Goal: Task Accomplishment & Management: Use online tool/utility

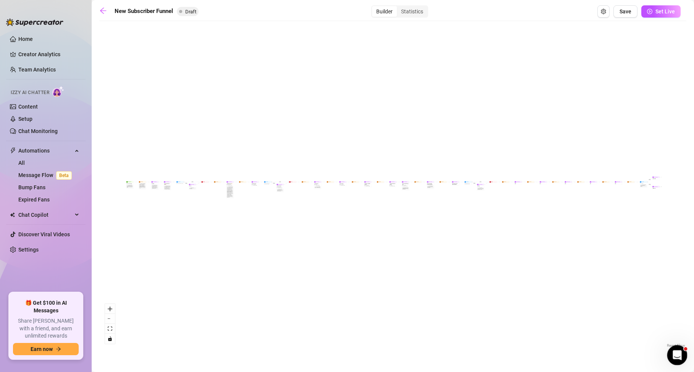
click at [678, 353] on icon "Open Intercom Messenger" at bounding box center [676, 354] width 13 height 13
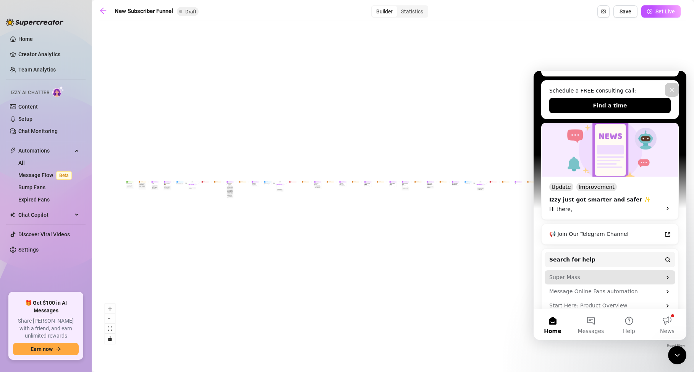
scroll to position [138, 0]
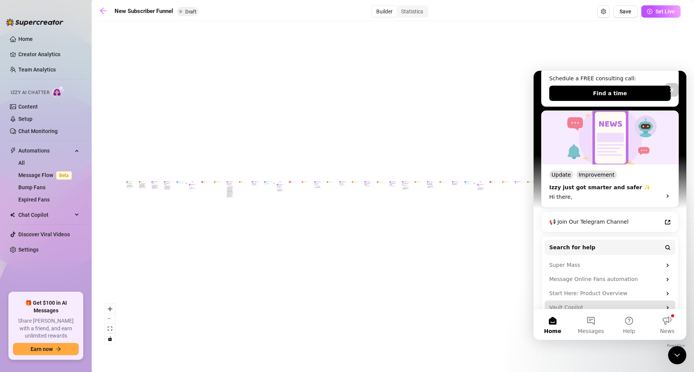
click at [662, 300] on div "Vault Copilot" at bounding box center [610, 307] width 131 height 14
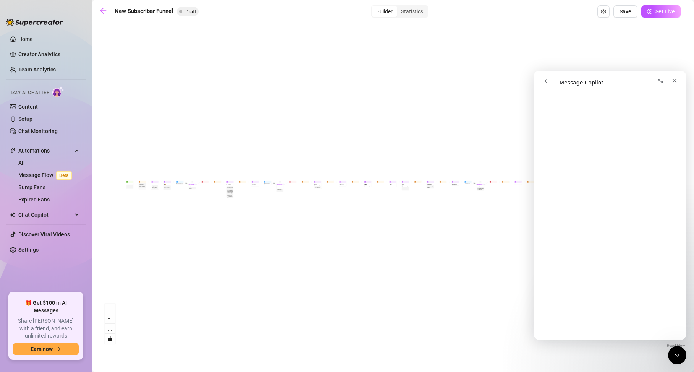
scroll to position [1295, 0]
click at [546, 82] on icon "go back" at bounding box center [546, 81] width 2 height 4
click at [544, 79] on icon "go back" at bounding box center [546, 81] width 6 height 6
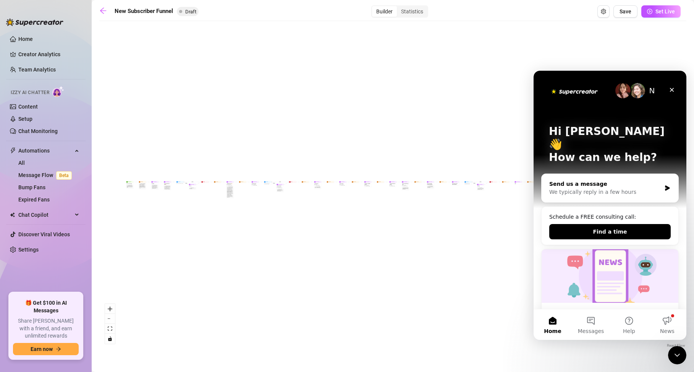
click at [611, 188] on div "We typically reply in a few hours" at bounding box center [605, 192] width 112 height 8
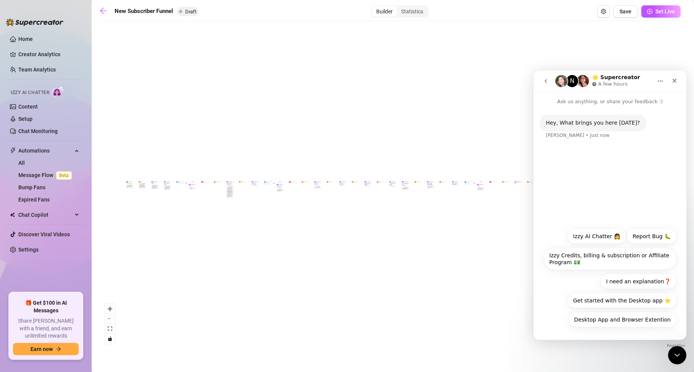
click at [598, 167] on div "Hey, What brings you here [DATE]? [PERSON_NAME] • Just now" at bounding box center [610, 164] width 153 height 118
click at [639, 284] on button "I need an explanation❓" at bounding box center [639, 281] width 76 height 15
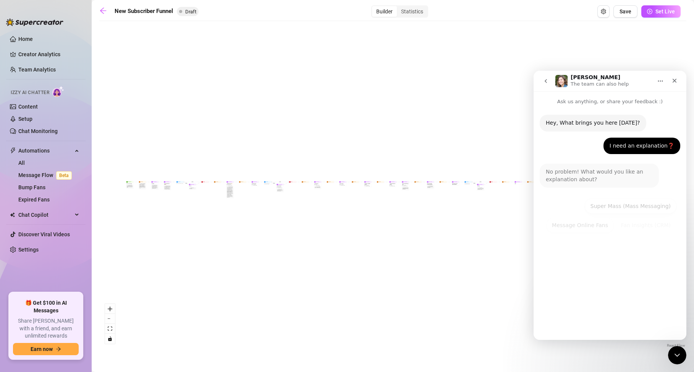
click at [575, 98] on p "Ask us anything, or share your feedback :)" at bounding box center [610, 98] width 153 height 14
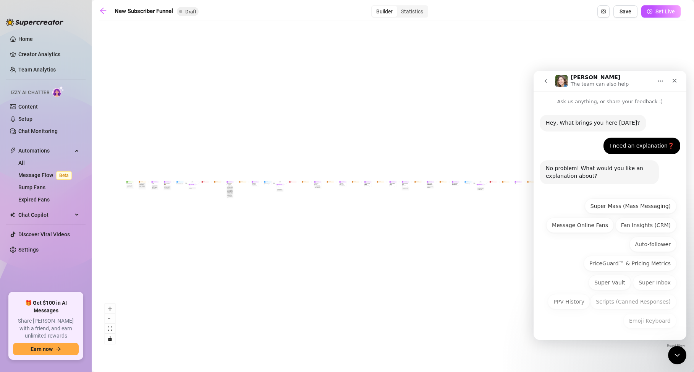
scroll to position [1, 0]
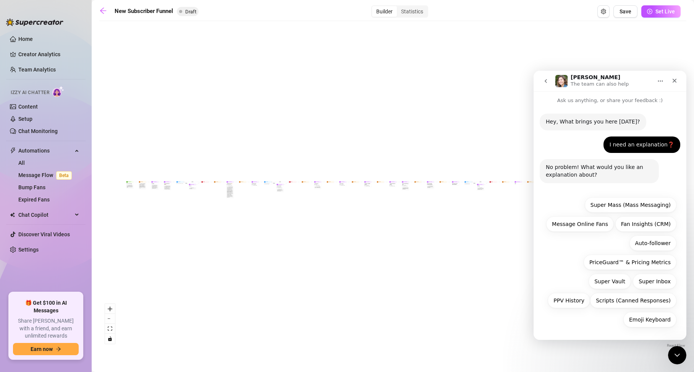
click at [598, 329] on div "Emoji Keyboard Super Mass (Mass Messaging) Message Online Fans Fan Insights (CR…" at bounding box center [610, 264] width 133 height 134
click at [614, 99] on p "Ask us anything, or share your feedback :)" at bounding box center [610, 97] width 153 height 14
click at [599, 100] on p "Ask us anything, or share your feedback :)" at bounding box center [610, 98] width 153 height 14
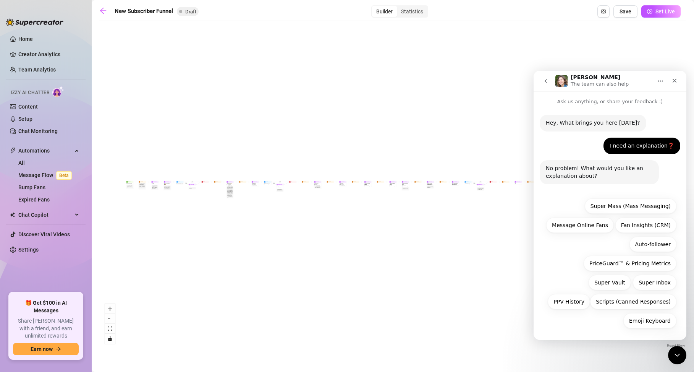
click at [583, 81] on p "The team can also help" at bounding box center [600, 84] width 58 height 8
click at [663, 81] on icon "Home" at bounding box center [660, 81] width 5 height 1
click at [600, 81] on p "The team can also help" at bounding box center [600, 84] width 58 height 8
click at [570, 178] on div "No problem! What would you like an explanation about?" at bounding box center [599, 172] width 107 height 15
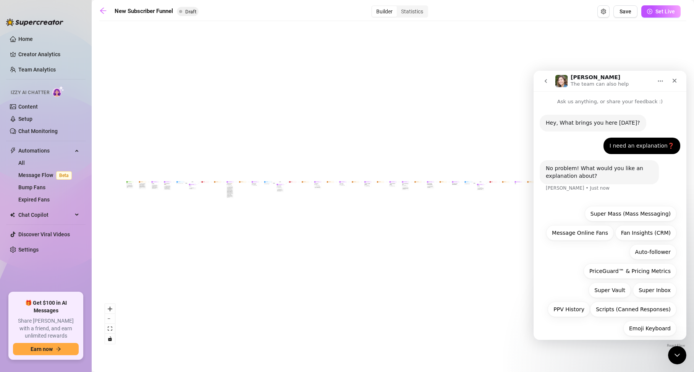
scroll to position [9, 0]
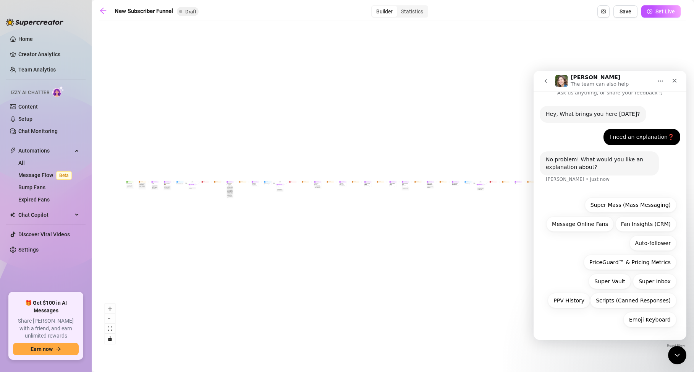
click at [578, 172] on div "No problem! What would you like an explanation about? [PERSON_NAME] • Just now" at bounding box center [599, 163] width 119 height 24
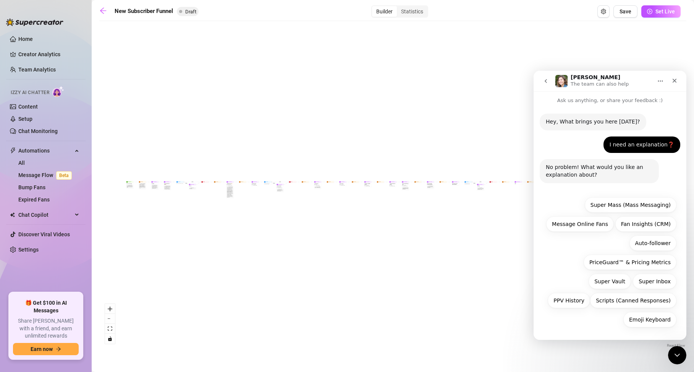
click at [578, 172] on div "No problem! What would you like an explanation about?" at bounding box center [599, 171] width 107 height 15
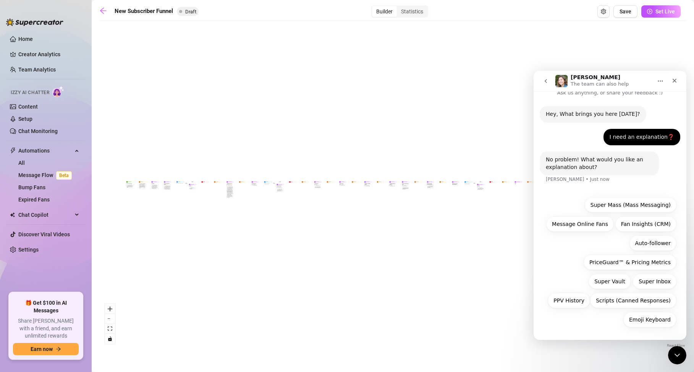
click at [578, 172] on div "No problem! What would you like an explanation about? [PERSON_NAME] • Just now" at bounding box center [599, 163] width 119 height 24
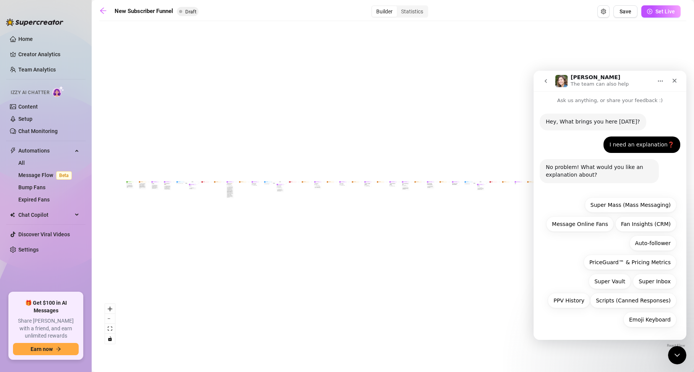
scroll to position [1, 0]
click at [603, 204] on button "Super Mass (Mass Messaging)" at bounding box center [631, 204] width 92 height 15
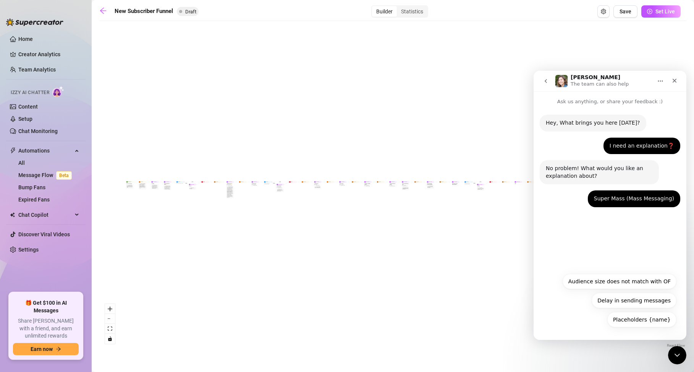
click at [585, 81] on p "The team can also help" at bounding box center [600, 84] width 58 height 8
click at [545, 79] on icon "go back" at bounding box center [546, 81] width 6 height 6
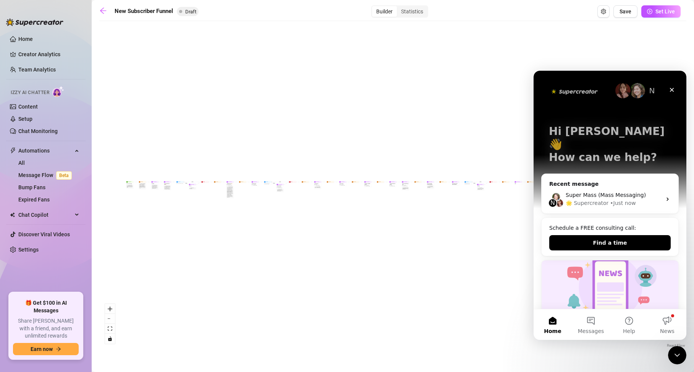
scroll to position [52, 0]
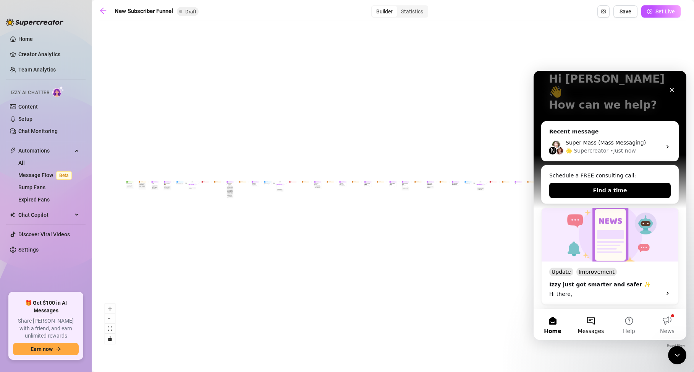
click at [594, 320] on button "Messages" at bounding box center [591, 324] width 38 height 31
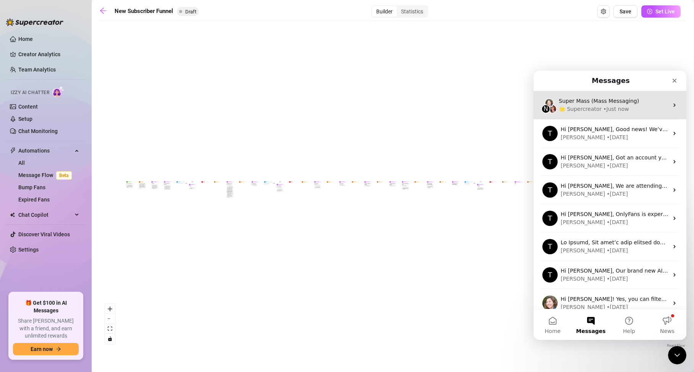
click at [597, 107] on div "🌟 Supercreator" at bounding box center [580, 109] width 43 height 8
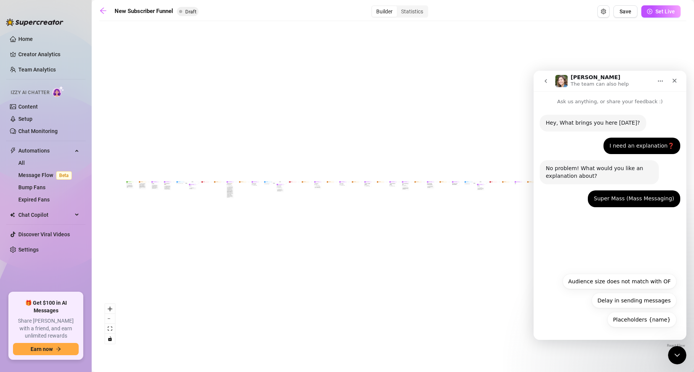
click at [617, 250] on div "Hey, What brings you here [DATE]? [PERSON_NAME] • 1m ago I need an explanation❓…" at bounding box center [610, 186] width 153 height 163
click at [616, 213] on div "[PERSON_NAME] • Just now" at bounding box center [626, 213] width 64 height 0
click at [610, 103] on p "Ask us anything, or share your feedback :)" at bounding box center [610, 98] width 153 height 14
click at [660, 98] on p "Ask us anything, or share your feedback :)" at bounding box center [610, 98] width 153 height 14
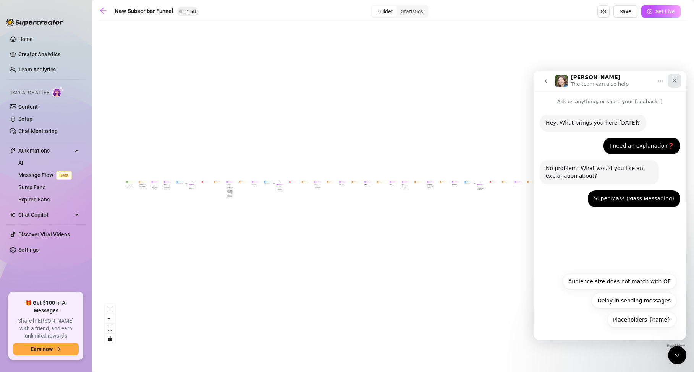
click at [677, 81] on icon "Close" at bounding box center [675, 81] width 6 height 6
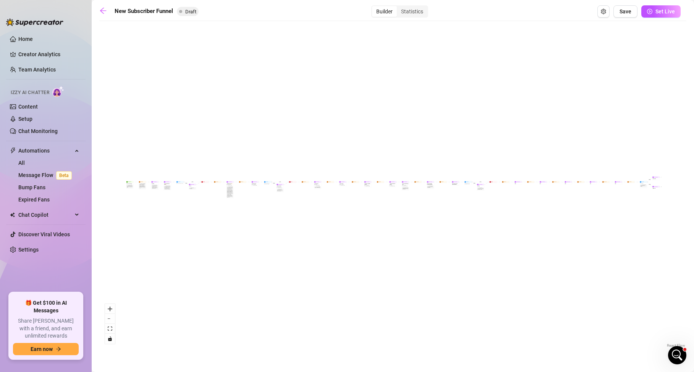
scroll to position [0, 0]
click at [682, 357] on div "Open Intercom Messenger" at bounding box center [676, 353] width 25 height 25
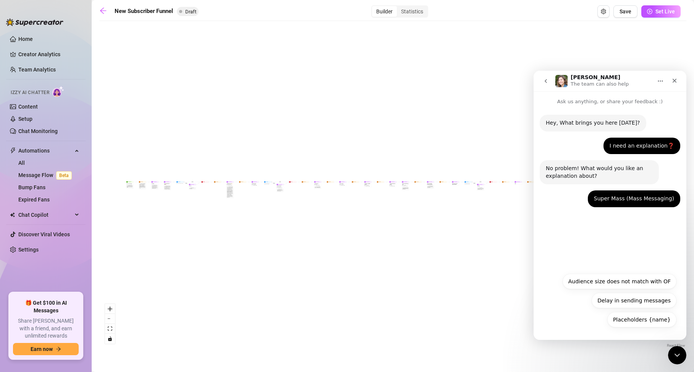
click at [593, 251] on div "Hey, What brings you here [DATE]? [PERSON_NAME] • 1m ago I need an explanation❓…" at bounding box center [610, 186] width 153 height 163
click at [593, 249] on div "Hey, What brings you here [DATE]? [PERSON_NAME] • 1m ago I need an explanation❓…" at bounding box center [610, 186] width 153 height 163
click at [571, 100] on p "Ask us anything, or share your feedback :)" at bounding box center [610, 98] width 153 height 14
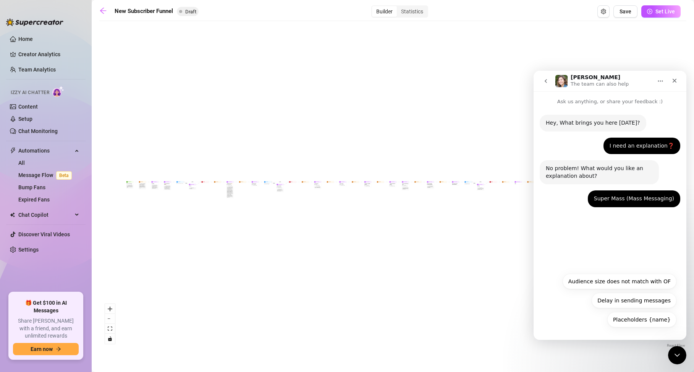
click at [546, 79] on icon "go back" at bounding box center [546, 81] width 6 height 6
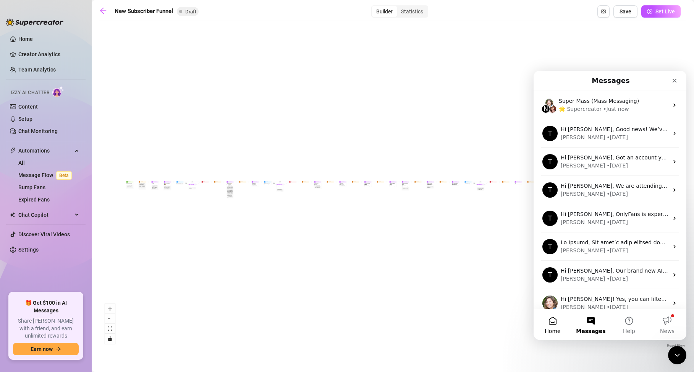
click at [556, 322] on button "Home" at bounding box center [553, 324] width 38 height 31
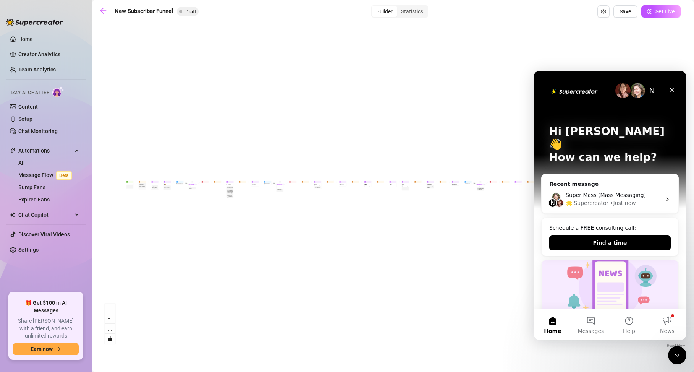
click at [629, 91] on img "Intercom messenger" at bounding box center [623, 90] width 15 height 15
click at [619, 89] on img "Intercom messenger" at bounding box center [623, 90] width 15 height 15
click at [638, 91] on img "Intercom messenger" at bounding box center [637, 90] width 15 height 15
click at [651, 92] on div "N" at bounding box center [652, 90] width 15 height 15
click at [582, 92] on img "Intercom messenger" at bounding box center [574, 91] width 51 height 10
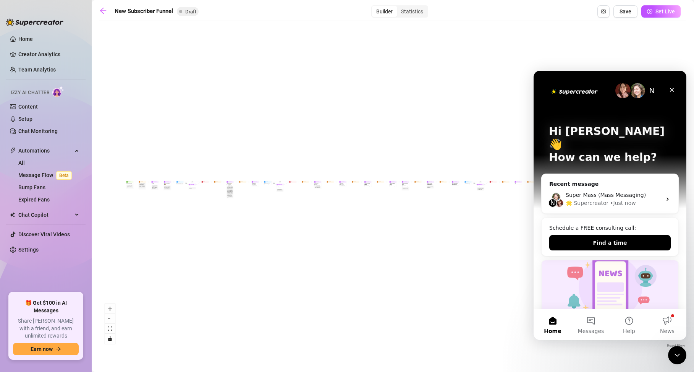
click at [582, 92] on img "Intercom messenger" at bounding box center [574, 91] width 51 height 10
click at [674, 88] on icon "Close" at bounding box center [672, 90] width 4 height 4
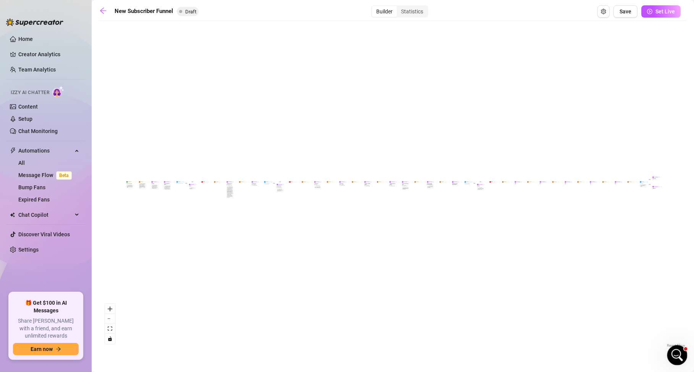
click at [676, 363] on html at bounding box center [676, 354] width 18 height 18
click at [676, 356] on icon "Open Intercom Messenger" at bounding box center [676, 354] width 13 height 13
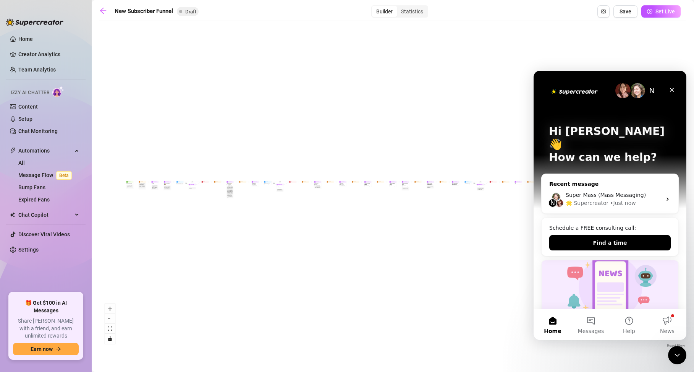
click at [592, 192] on span "Super Mass (Mass Messaging)" at bounding box center [606, 195] width 80 height 6
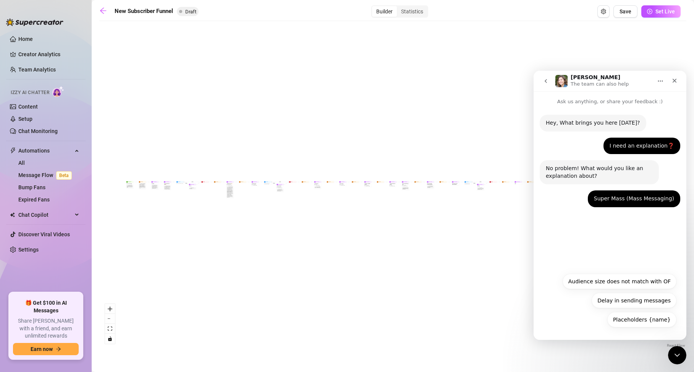
click at [613, 104] on p "Ask us anything, or share your feedback :)" at bounding box center [610, 98] width 153 height 14
click at [620, 100] on p "Ask us anything, or share your feedback :)" at bounding box center [610, 98] width 153 height 14
click at [620, 171] on div "No problem! What would you like an explanation about?" at bounding box center [599, 172] width 107 height 15
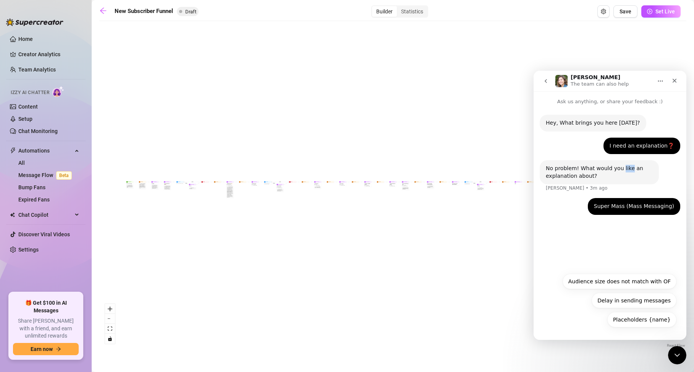
click at [620, 171] on div "No problem! What would you like an explanation about?" at bounding box center [599, 172] width 107 height 15
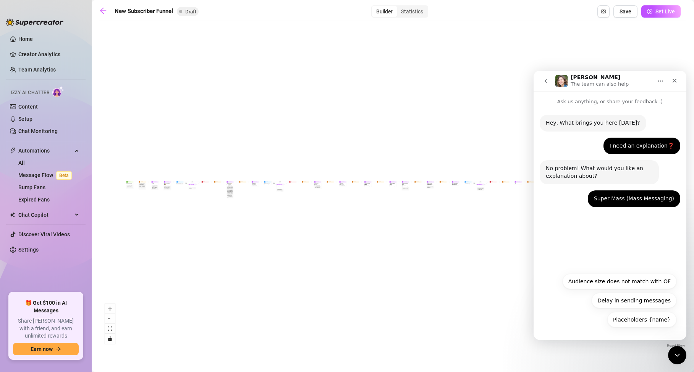
click at [628, 198] on div "Super Mass (Mass Messaging)" at bounding box center [634, 199] width 80 height 8
click at [632, 213] on div "[PERSON_NAME] • 2m ago" at bounding box center [625, 213] width 62 height 0
click at [589, 83] on p "The team can also help" at bounding box center [600, 84] width 58 height 8
click at [565, 81] on img "Intercom messenger" at bounding box center [562, 81] width 12 height 12
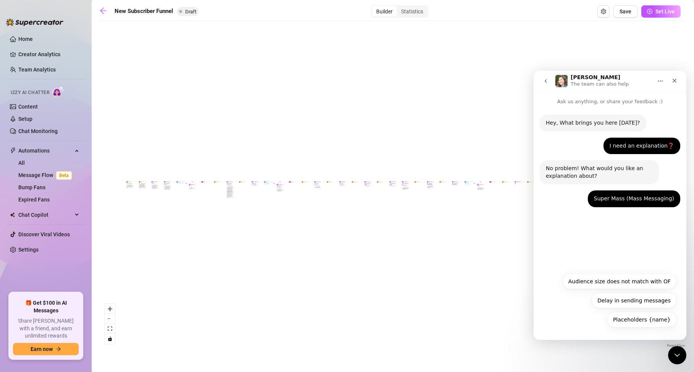
click at [565, 81] on img "Intercom messenger" at bounding box center [562, 81] width 12 height 12
click at [549, 84] on button "go back" at bounding box center [546, 81] width 15 height 15
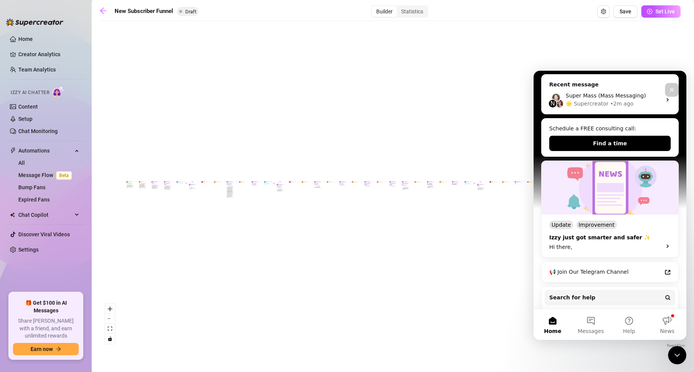
scroll to position [100, 0]
click at [614, 243] on div "Hi there," at bounding box center [603, 247] width 108 height 8
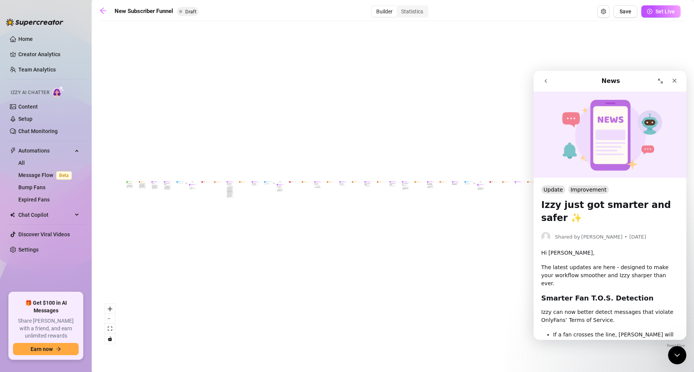
click at [546, 79] on icon "go back" at bounding box center [546, 81] width 6 height 6
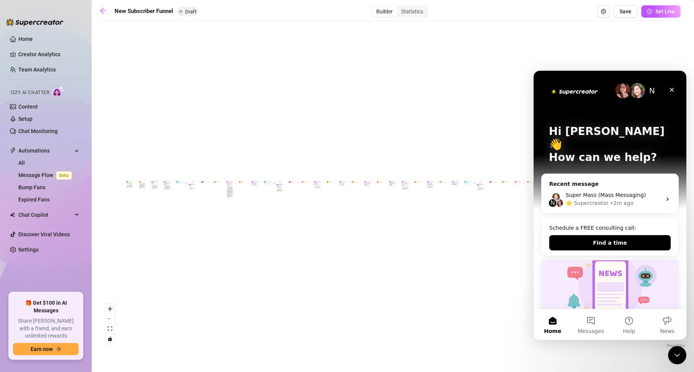
click at [592, 93] on img "Intercom messenger" at bounding box center [574, 91] width 51 height 10
click at [592, 322] on button "Messages" at bounding box center [591, 324] width 38 height 31
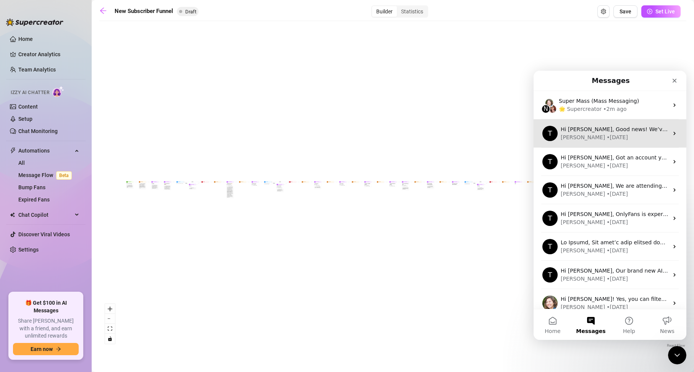
click at [607, 135] on div "• [DATE]" at bounding box center [617, 137] width 21 height 8
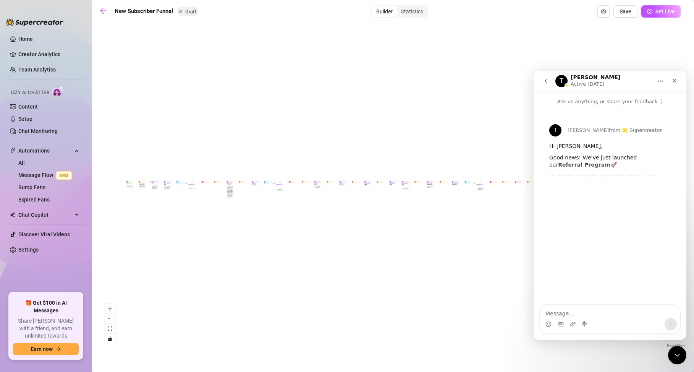
click at [601, 101] on p "Ask us anything, or share your feedback :)" at bounding box center [610, 98] width 153 height 14
click at [545, 81] on icon "go back" at bounding box center [546, 81] width 6 height 6
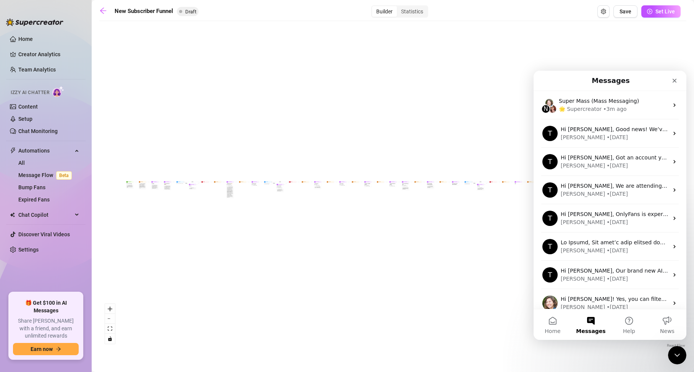
click at [593, 320] on button "Messages" at bounding box center [591, 324] width 38 height 31
click at [675, 84] on div "Close" at bounding box center [675, 81] width 14 height 14
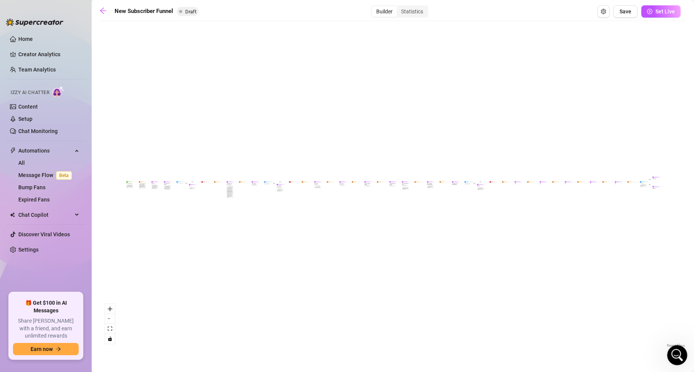
click at [677, 347] on div "Open Intercom Messenger" at bounding box center [676, 353] width 25 height 25
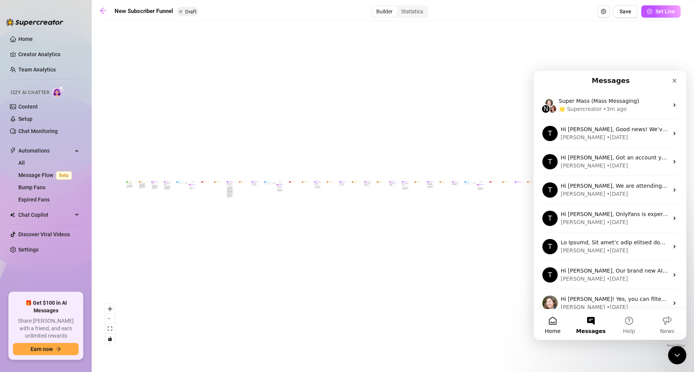
click at [554, 320] on button "Home" at bounding box center [553, 324] width 38 height 31
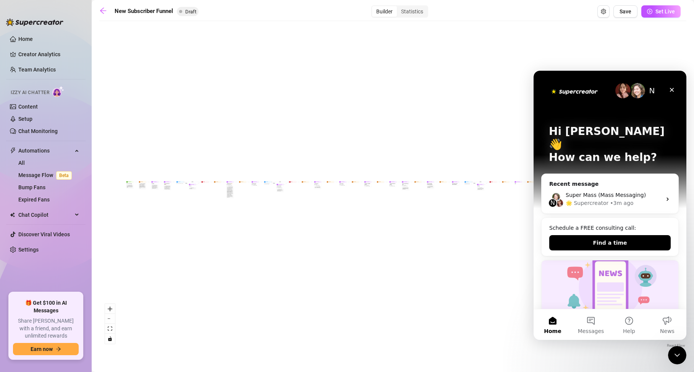
click at [584, 151] on p "How can we help?" at bounding box center [610, 157] width 122 height 13
click at [643, 151] on p "How can we help?" at bounding box center [610, 157] width 122 height 13
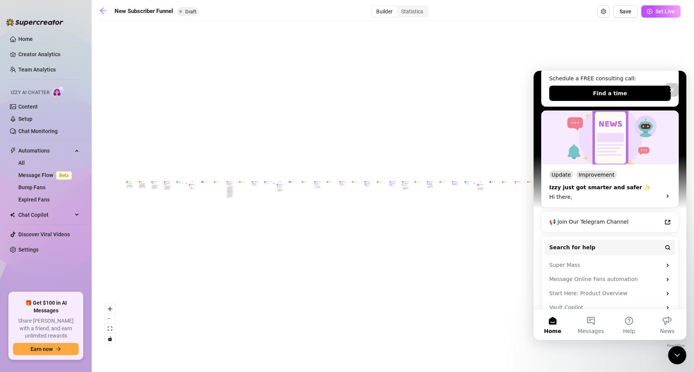
scroll to position [0, 0]
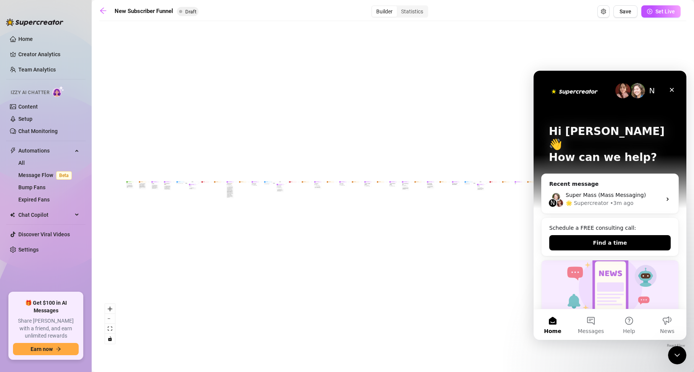
click at [638, 91] on img "Intercom messenger" at bounding box center [637, 90] width 15 height 15
click at [620, 86] on img "Intercom messenger" at bounding box center [623, 90] width 15 height 15
click at [654, 91] on div "N" at bounding box center [652, 90] width 15 height 15
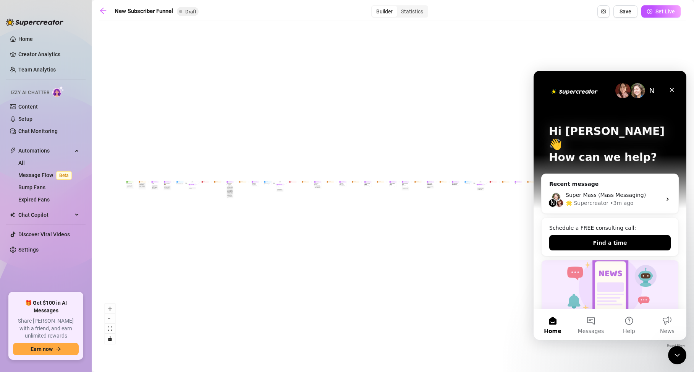
click at [569, 95] on img "Intercom messenger" at bounding box center [574, 91] width 51 height 10
click at [593, 321] on button "Messages" at bounding box center [591, 324] width 38 height 31
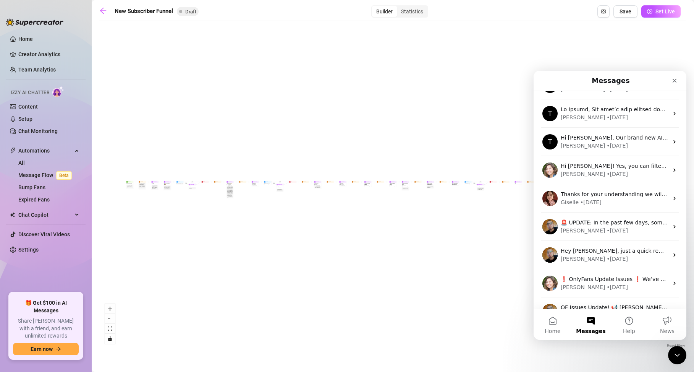
scroll to position [131, 0]
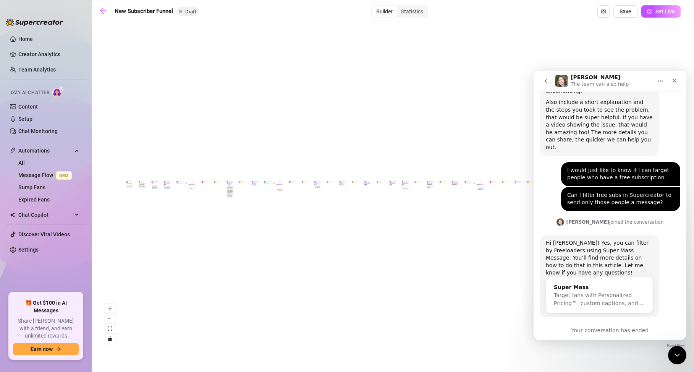
scroll to position [387, 0]
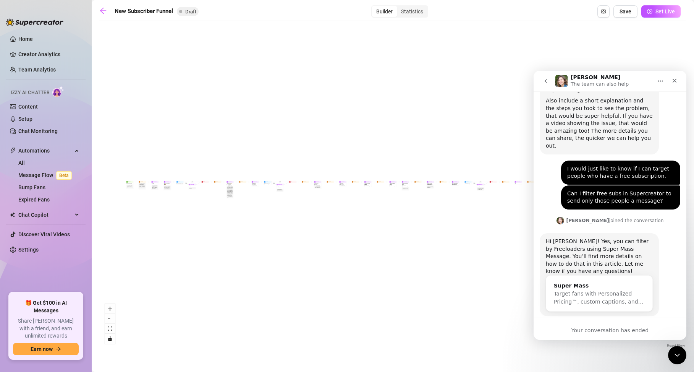
click at [591, 328] on div "Your conversation has ended" at bounding box center [610, 330] width 153 height 8
click at [583, 299] on div "Hi [PERSON_NAME]! Yes, you can filter by Freeloaders using Super Mass Message. …" at bounding box center [610, 283] width 141 height 100
click at [545, 81] on icon "go back" at bounding box center [546, 81] width 2 height 4
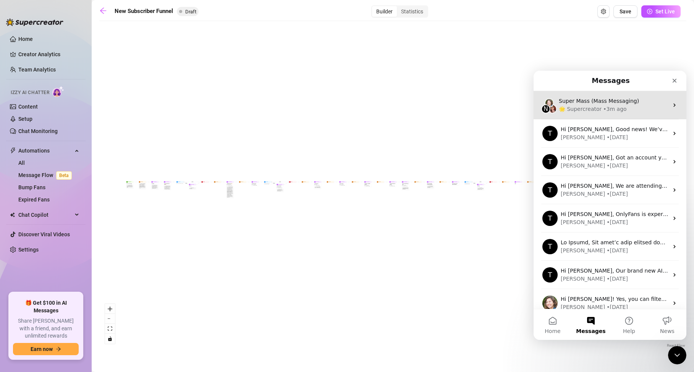
click at [669, 103] on div "N Super Mass (Mass Messaging) 🌟 Supercreator • 3m ago" at bounding box center [610, 105] width 153 height 28
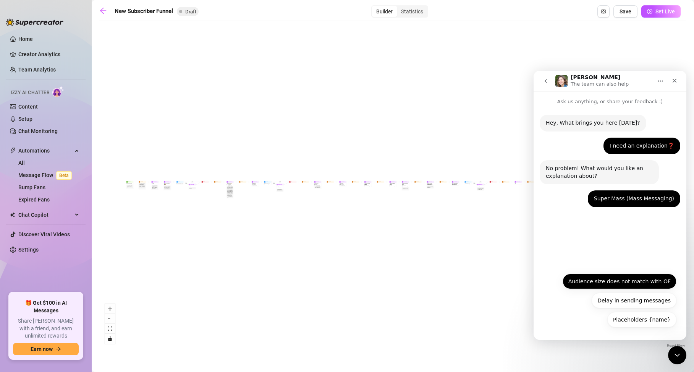
click at [585, 284] on button "Audience size does not match with OF" at bounding box center [620, 281] width 114 height 15
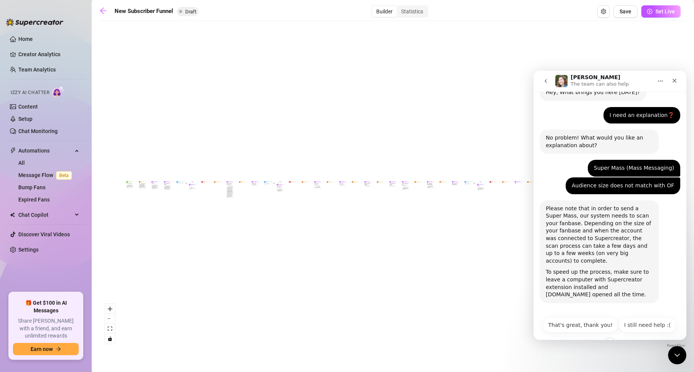
scroll to position [30, 0]
click at [645, 324] on button "I still need help :(" at bounding box center [648, 325] width 58 height 15
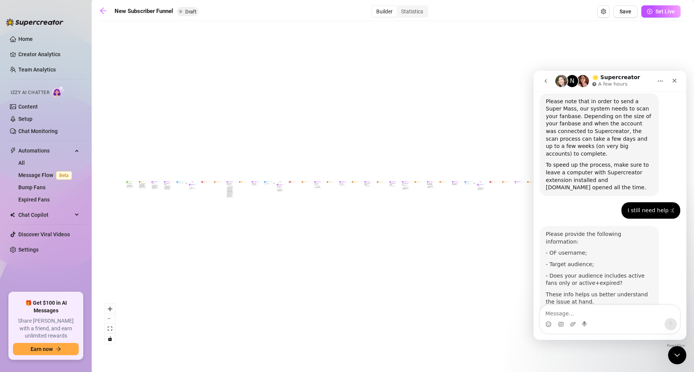
scroll to position [165, 0]
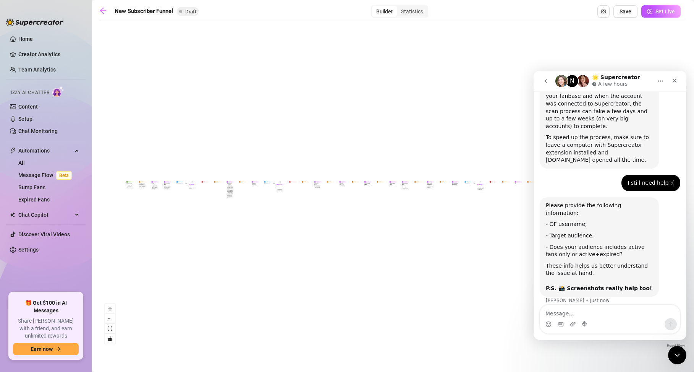
click at [576, 310] on textarea "Message…" at bounding box center [610, 311] width 140 height 13
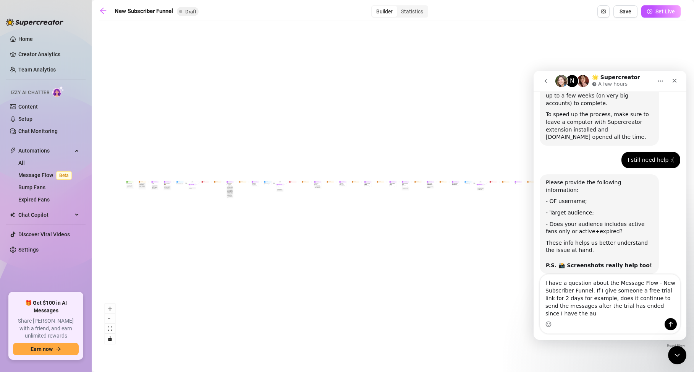
scroll to position [196, 0]
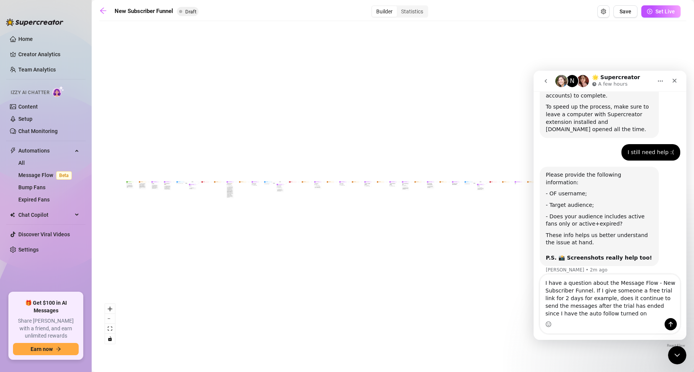
type textarea "I have a question about the Message Flow - New Subscriber Funnel. If I give som…"
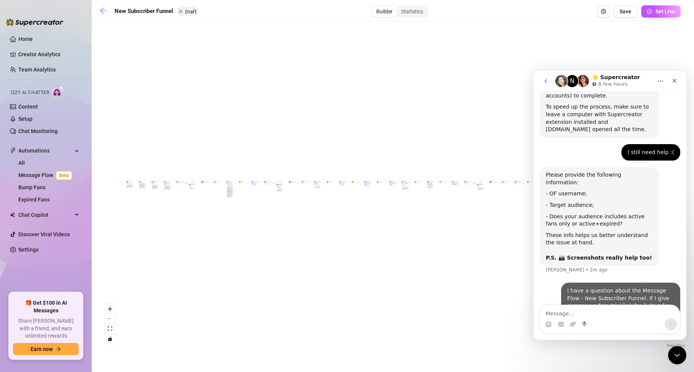
scroll to position [225, 0]
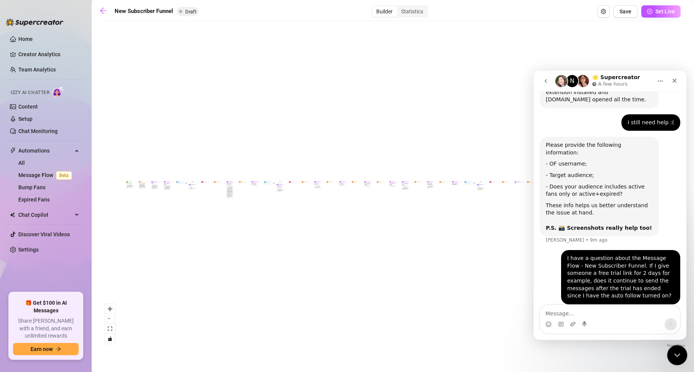
click at [677, 357] on icon "Close Intercom Messenger" at bounding box center [676, 353] width 9 height 9
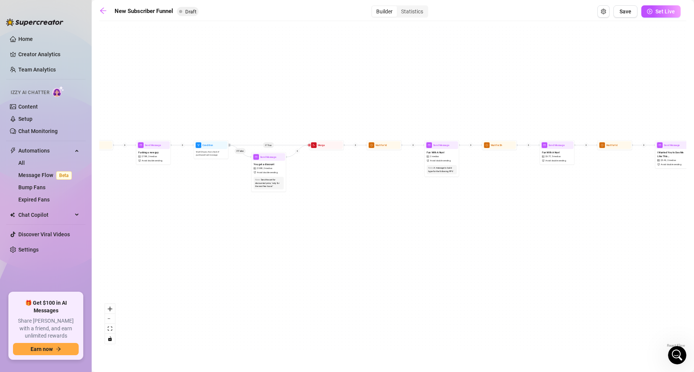
drag, startPoint x: 193, startPoint y: 213, endPoint x: 400, endPoint y: 218, distance: 207.1
click at [400, 218] on div "If True If False If True If False If True If False If True If False Merge Merge…" at bounding box center [392, 187] width 587 height 324
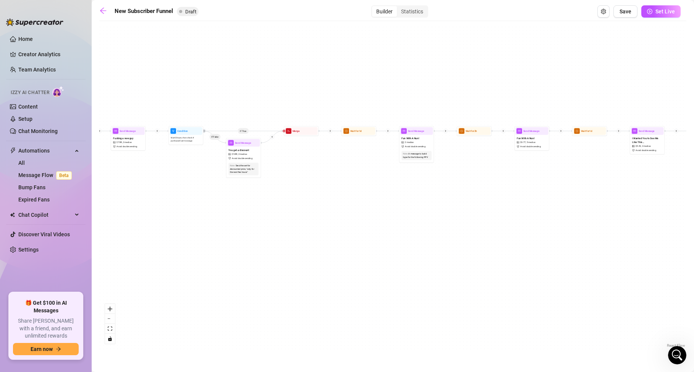
drag, startPoint x: 145, startPoint y: 240, endPoint x: 120, endPoint y: 225, distance: 28.9
click at [120, 225] on div "If True If False If True If False If True If False If True If False Merge Merge…" at bounding box center [392, 187] width 587 height 324
click at [322, 225] on div "If True If False If True If False If True If False If True If False Merge Merge…" at bounding box center [392, 187] width 587 height 324
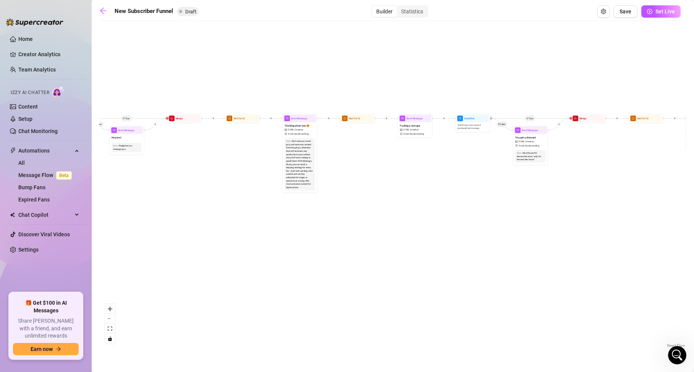
drag, startPoint x: 262, startPoint y: 233, endPoint x: 549, endPoint y: 220, distance: 287.2
click at [549, 220] on div "If True If False If True If False If True If False If True If False Merge Merge…" at bounding box center [392, 187] width 587 height 324
click at [294, 145] on div "Don't send you most juicy and exclusive content from the get go, otherwise fans…" at bounding box center [299, 163] width 27 height 49
click at [298, 122] on div "Thinking about you 😍 $ 3.88 , 2 medias Avoid double sending" at bounding box center [300, 129] width 33 height 15
type textarea "Thought you may want to cum with me [DATE]! Watch me fuck myself with one of my…"
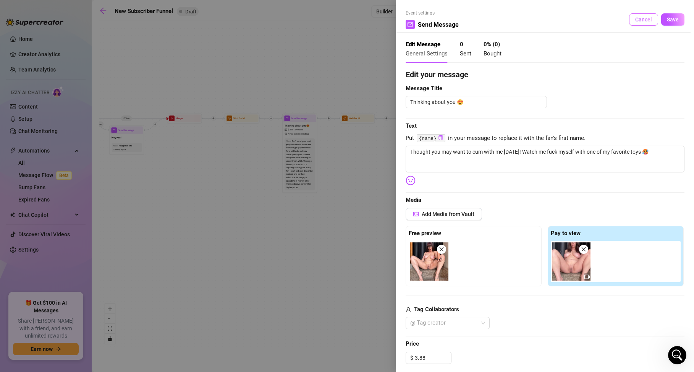
click at [646, 17] on span "Cancel" at bounding box center [643, 19] width 17 height 6
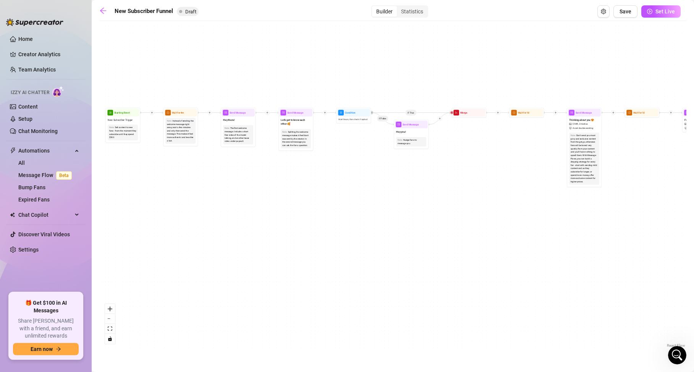
drag, startPoint x: 195, startPoint y: 185, endPoint x: 480, endPoint y: 179, distance: 284.7
click at [480, 179] on div "If True If False If True If False If True If False If True If False Merge Merge…" at bounding box center [392, 187] width 587 height 324
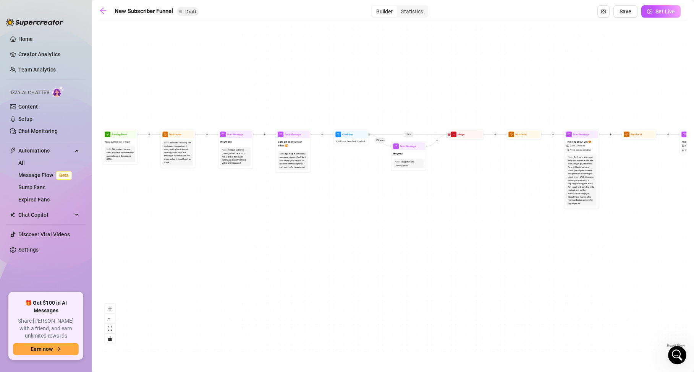
drag, startPoint x: 192, startPoint y: 209, endPoint x: 190, endPoint y: 230, distance: 21.9
click at [190, 230] on div "If True If False If True If False If True If False If True If False Merge Merge…" at bounding box center [392, 187] width 587 height 324
click at [236, 136] on span "Send Message" at bounding box center [235, 135] width 16 height 4
type textarea "💋 Hey [PERSON_NAME], welcome to my little world! I’m so glad you’re here 😘 This…"
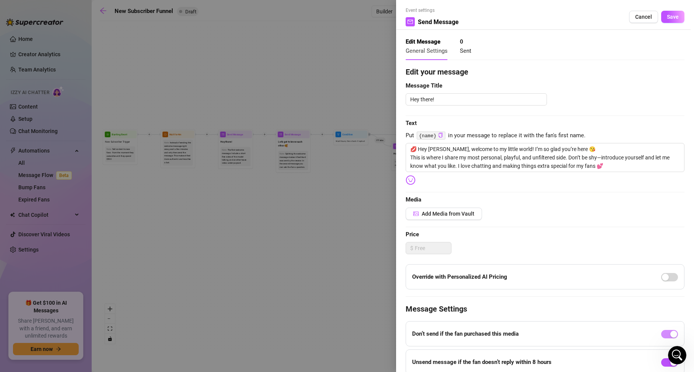
scroll to position [0, 0]
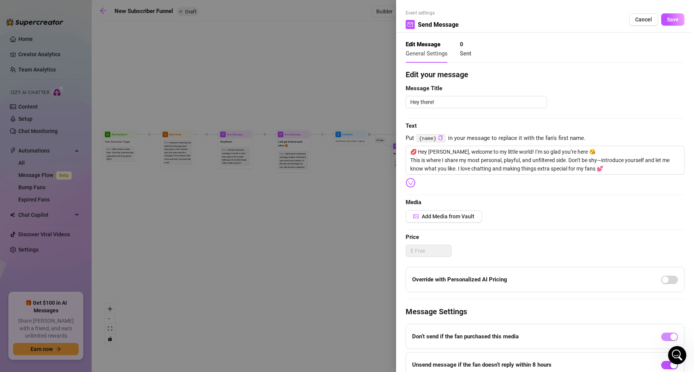
click at [303, 163] on div at bounding box center [347, 186] width 694 height 372
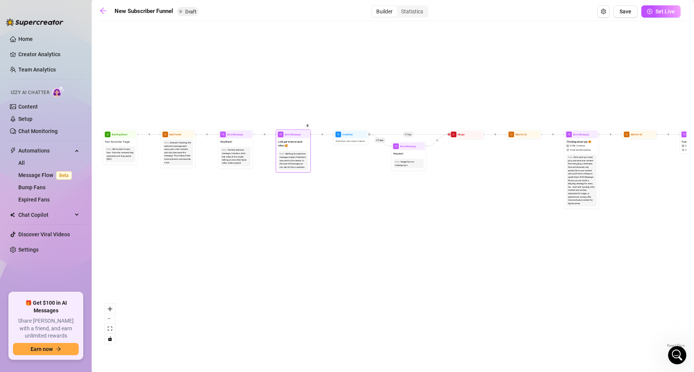
click at [298, 159] on div "Splitting the welcome message makes it feel like it was sent by the creator. In…" at bounding box center [293, 160] width 27 height 16
click at [290, 134] on span "Send Message" at bounding box center [293, 135] width 16 height 4
type textarea "🔥 I want to get to know you… I love spoiling my favorite fans 💕 If you want som…"
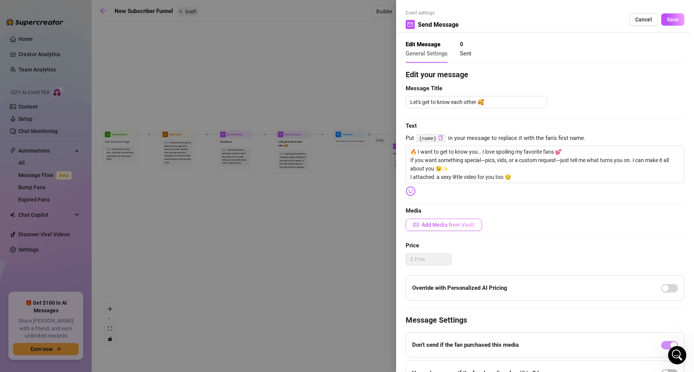
click at [437, 225] on span "Add Media from Vault" at bounding box center [448, 225] width 53 height 6
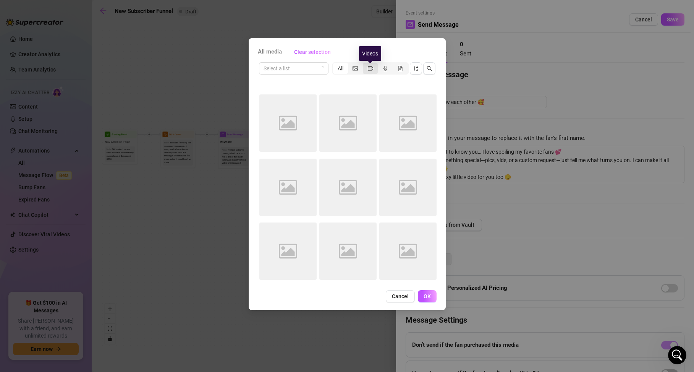
click at [368, 66] on icon "video-camera" at bounding box center [370, 68] width 5 height 5
click at [365, 64] on input "segmented control" at bounding box center [365, 64] width 0 height 0
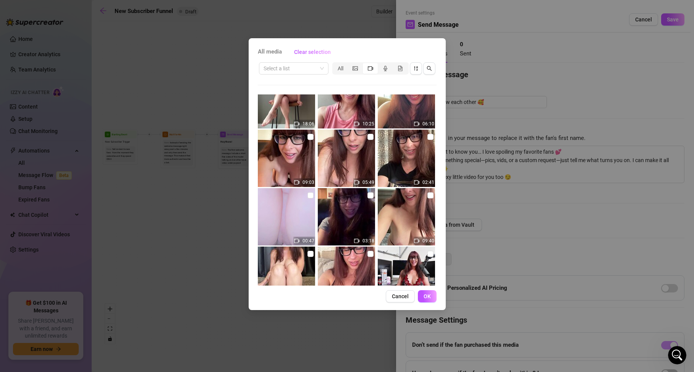
scroll to position [1136, 0]
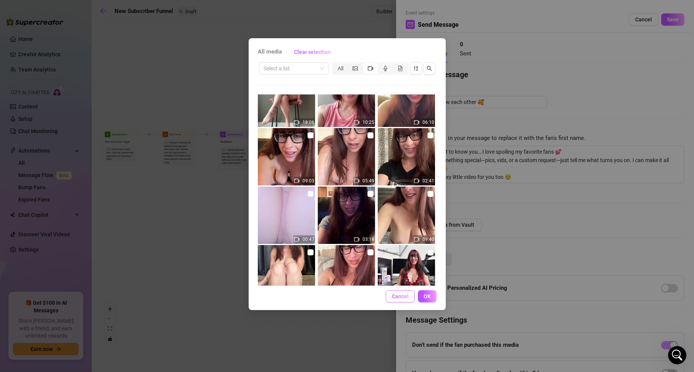
click at [404, 293] on span "Cancel" at bounding box center [400, 296] width 17 height 6
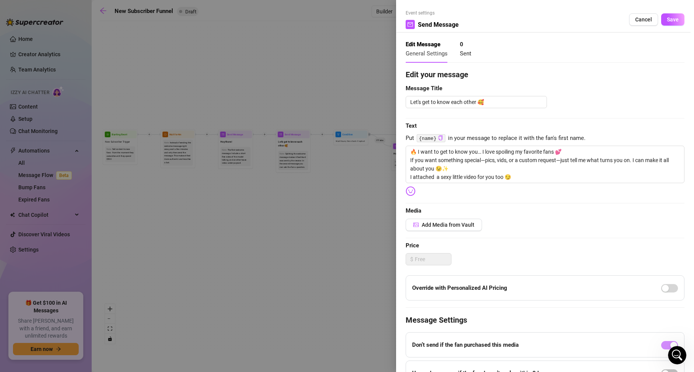
click at [337, 241] on div at bounding box center [347, 186] width 694 height 372
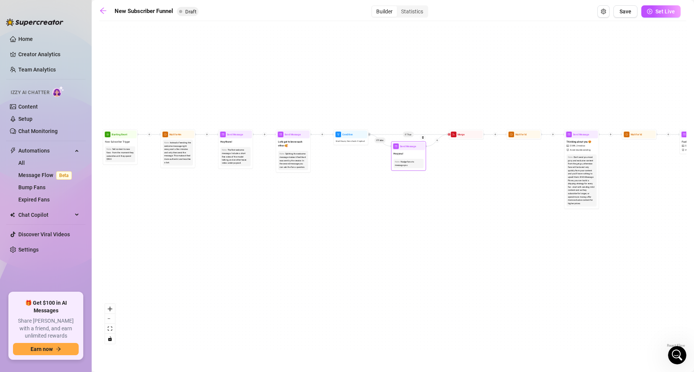
click at [405, 149] on div "Send Message" at bounding box center [408, 146] width 33 height 8
type textarea "Did you have a chance to check out the videos I sent? 🥰 I just wanted to see if…"
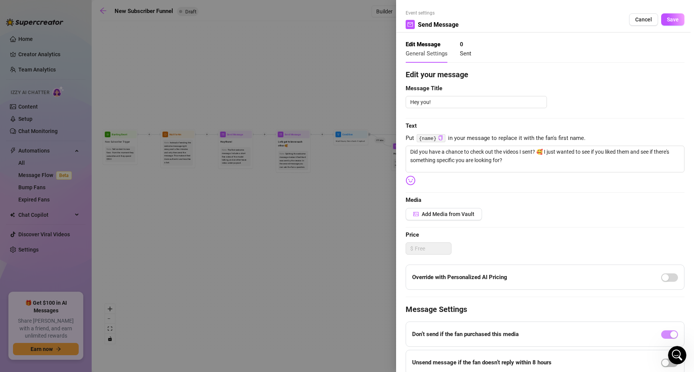
click at [309, 228] on div at bounding box center [347, 186] width 694 height 372
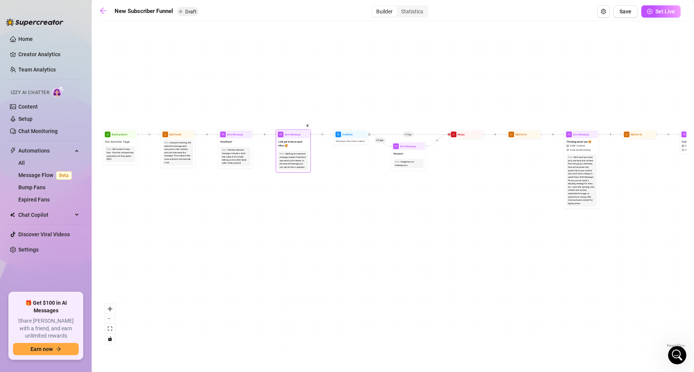
click at [295, 136] on div "Send Message" at bounding box center [293, 135] width 33 height 8
type textarea "🔥 I want to get to know you… I love spoiling my favorite fans 💕 If you want som…"
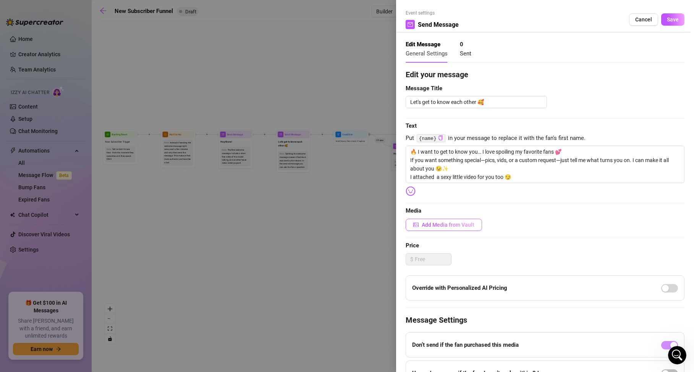
click at [436, 225] on span "Add Media from Vault" at bounding box center [448, 225] width 53 height 6
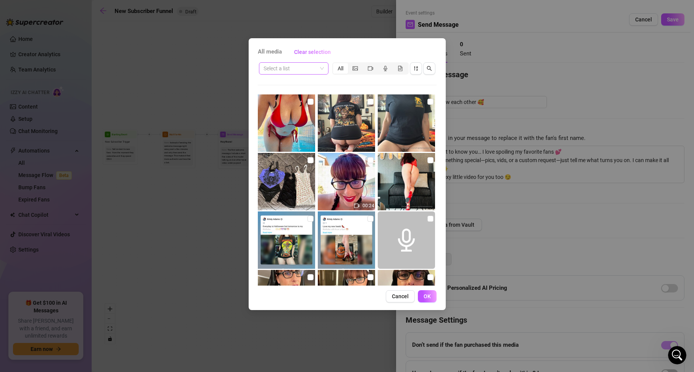
click at [297, 70] on input "search" at bounding box center [290, 68] width 53 height 11
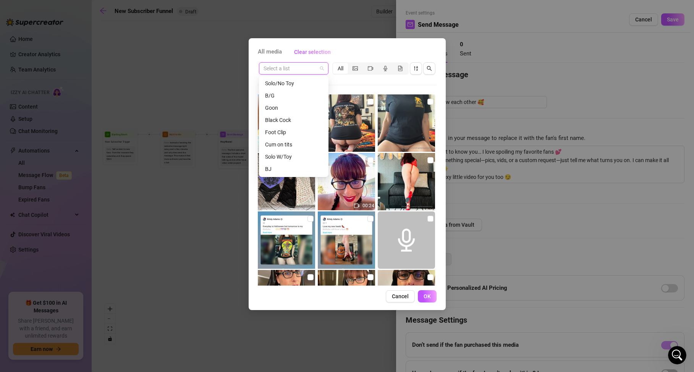
scroll to position [87, 0]
click at [283, 152] on div "Solo W/Toy" at bounding box center [293, 155] width 57 height 8
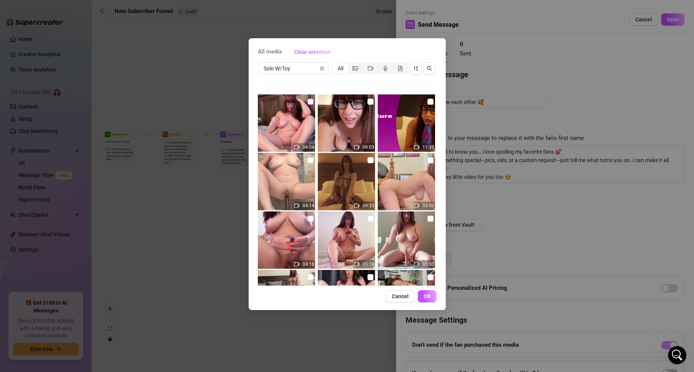
click at [309, 101] on input "checkbox" at bounding box center [311, 102] width 6 height 6
checkbox input "true"
click at [428, 296] on span "OK" at bounding box center [427, 296] width 7 height 6
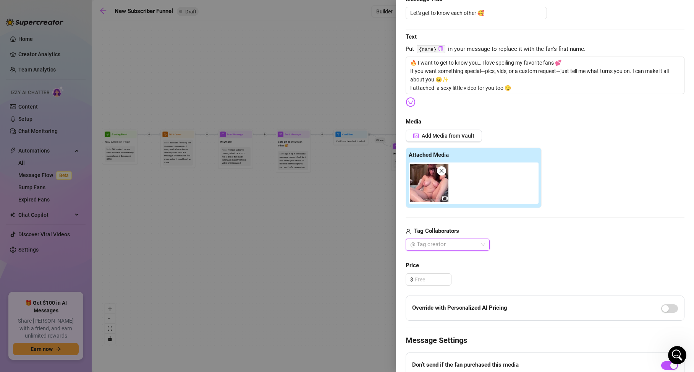
scroll to position [89, 0]
click at [421, 276] on input at bounding box center [433, 278] width 36 height 11
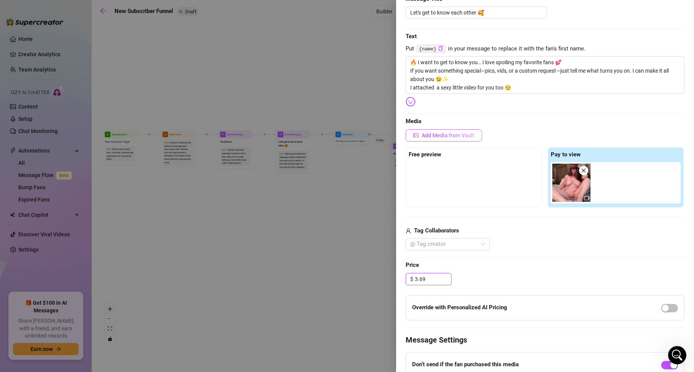
type input "3.69"
click at [436, 135] on span "Add Media from Vault" at bounding box center [448, 135] width 53 height 6
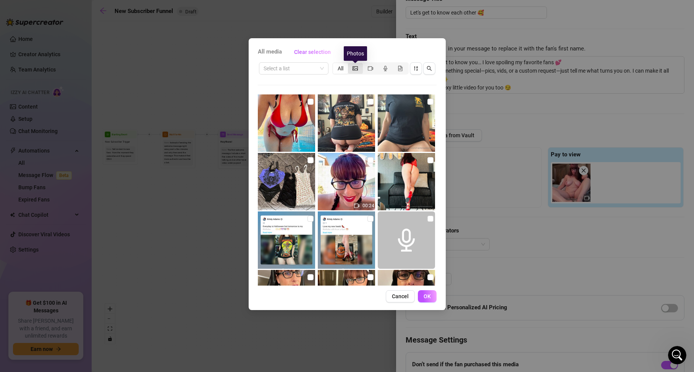
click at [357, 66] on icon "picture" at bounding box center [355, 68] width 5 height 5
click at [350, 64] on input "segmented control" at bounding box center [350, 64] width 0 height 0
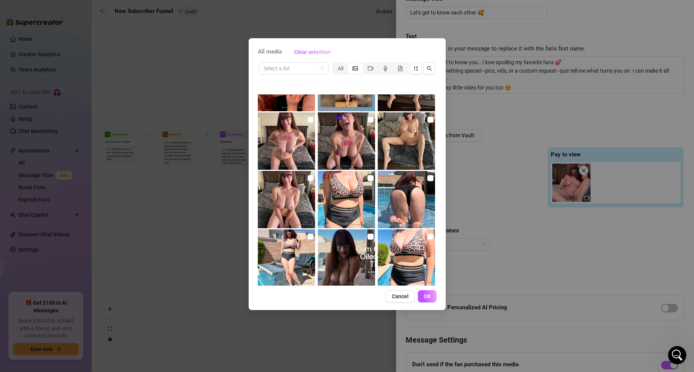
scroll to position [1270, 0]
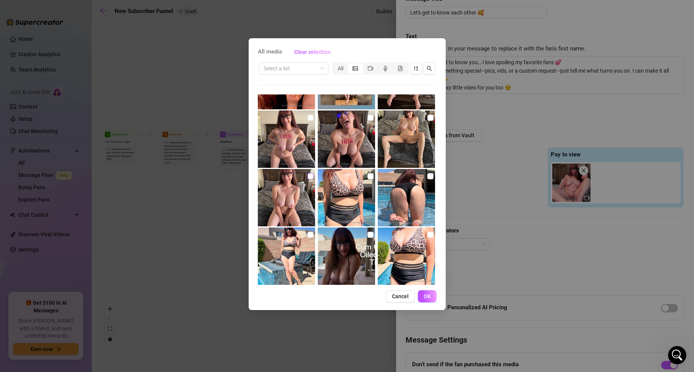
click at [311, 176] on input "checkbox" at bounding box center [311, 176] width 6 height 6
checkbox input "true"
click at [427, 293] on span "OK" at bounding box center [427, 296] width 7 height 6
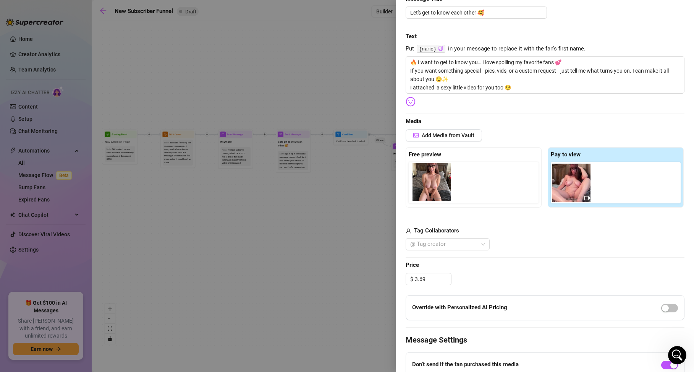
drag, startPoint x: 616, startPoint y: 186, endPoint x: 433, endPoint y: 185, distance: 183.4
click at [433, 185] on div "Free preview Pay to view" at bounding box center [545, 177] width 279 height 60
click at [434, 188] on img at bounding box center [429, 183] width 38 height 38
click at [489, 178] on div at bounding box center [475, 182] width 133 height 41
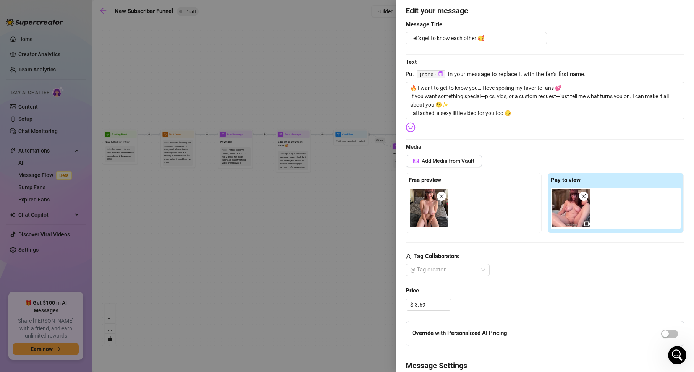
scroll to position [0, 0]
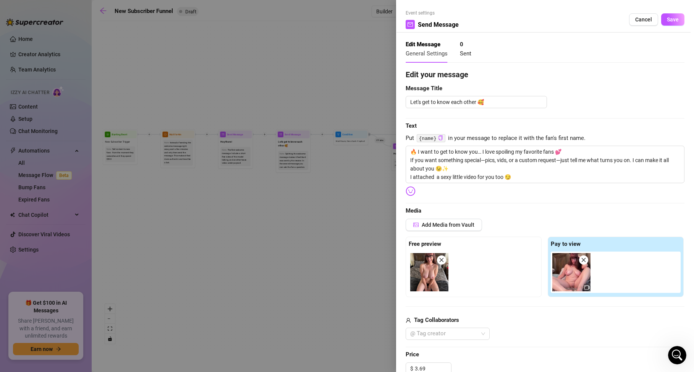
click at [435, 52] on span "General Settings" at bounding box center [427, 53] width 42 height 7
click at [674, 17] on span "Save" at bounding box center [673, 19] width 12 height 6
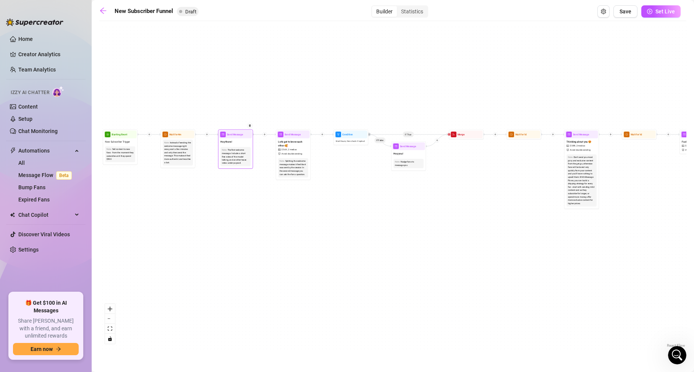
click at [236, 137] on div "Send Message" at bounding box center [235, 135] width 33 height 8
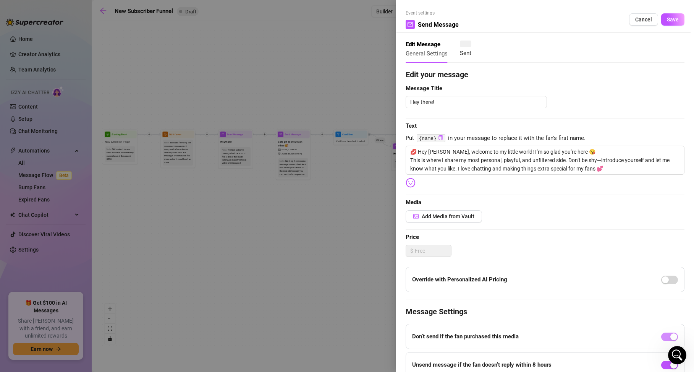
type textarea "💋 Hey [PERSON_NAME], welcome to my little world! I’m so glad you’re here 😘 This…"
click at [257, 201] on div at bounding box center [347, 186] width 694 height 372
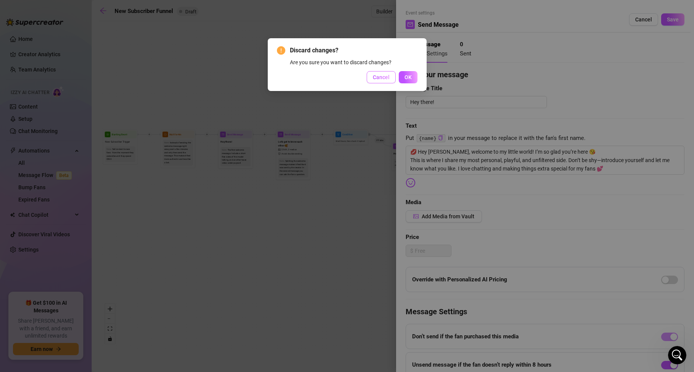
click at [385, 76] on span "Cancel" at bounding box center [381, 77] width 17 height 6
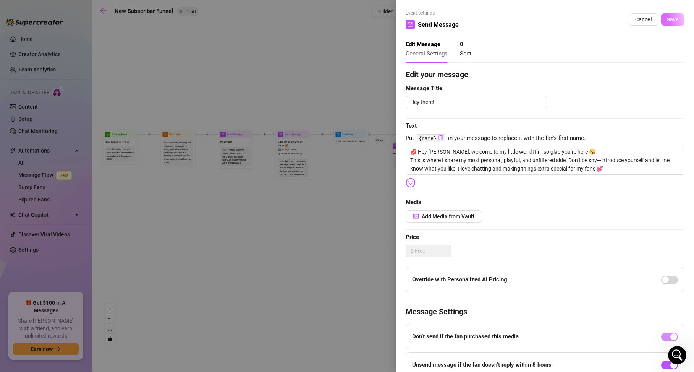
click at [674, 19] on span "Save" at bounding box center [673, 19] width 12 height 6
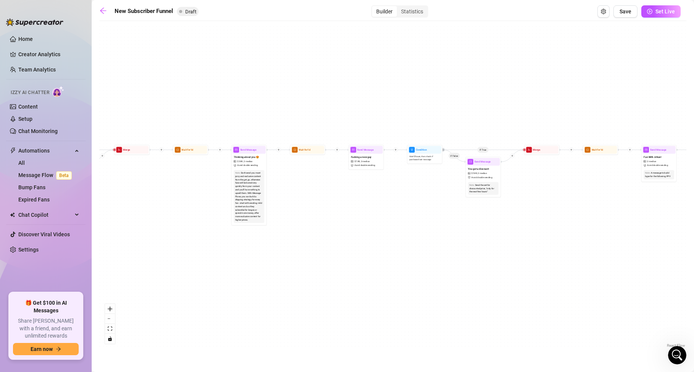
drag, startPoint x: 488, startPoint y: 205, endPoint x: 152, endPoint y: 221, distance: 336.6
click at [152, 221] on div "If True If False If True If False If True If False If True If False Merge Merge…" at bounding box center [392, 187] width 587 height 324
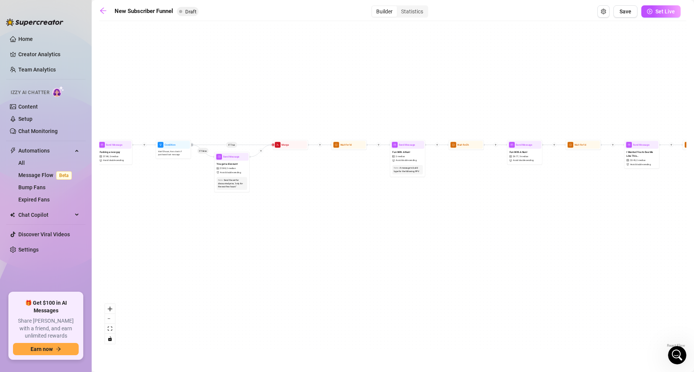
drag, startPoint x: 441, startPoint y: 206, endPoint x: 187, endPoint y: 199, distance: 253.4
click at [187, 199] on div "If True If False If True If False If True If False If True If False Merge Merge…" at bounding box center [392, 187] width 587 height 324
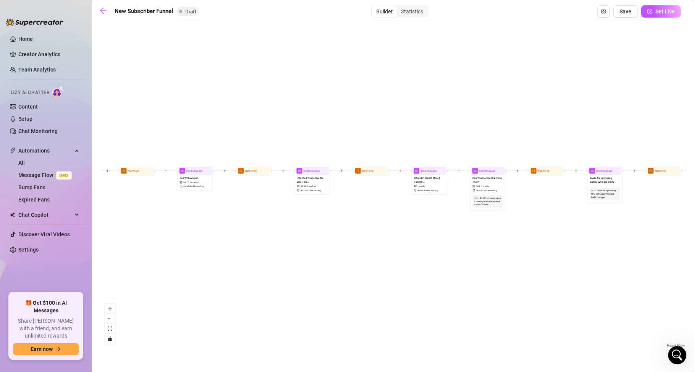
drag, startPoint x: 535, startPoint y: 207, endPoint x: 206, endPoint y: 234, distance: 330.1
click at [206, 234] on div "If True If False If True If False If True If False If True If False Merge Merge…" at bounding box center [392, 187] width 587 height 324
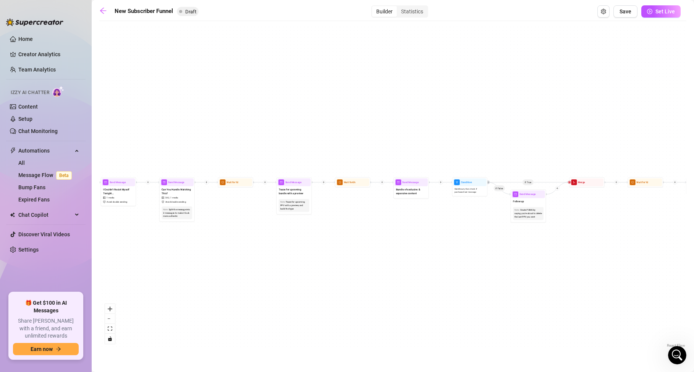
drag, startPoint x: 591, startPoint y: 269, endPoint x: 282, endPoint y: 281, distance: 310.1
click at [282, 281] on div "If True If False If True If False If True If False If True If False Merge Merge…" at bounding box center [392, 187] width 587 height 324
